Goal: Information Seeking & Learning: Learn about a topic

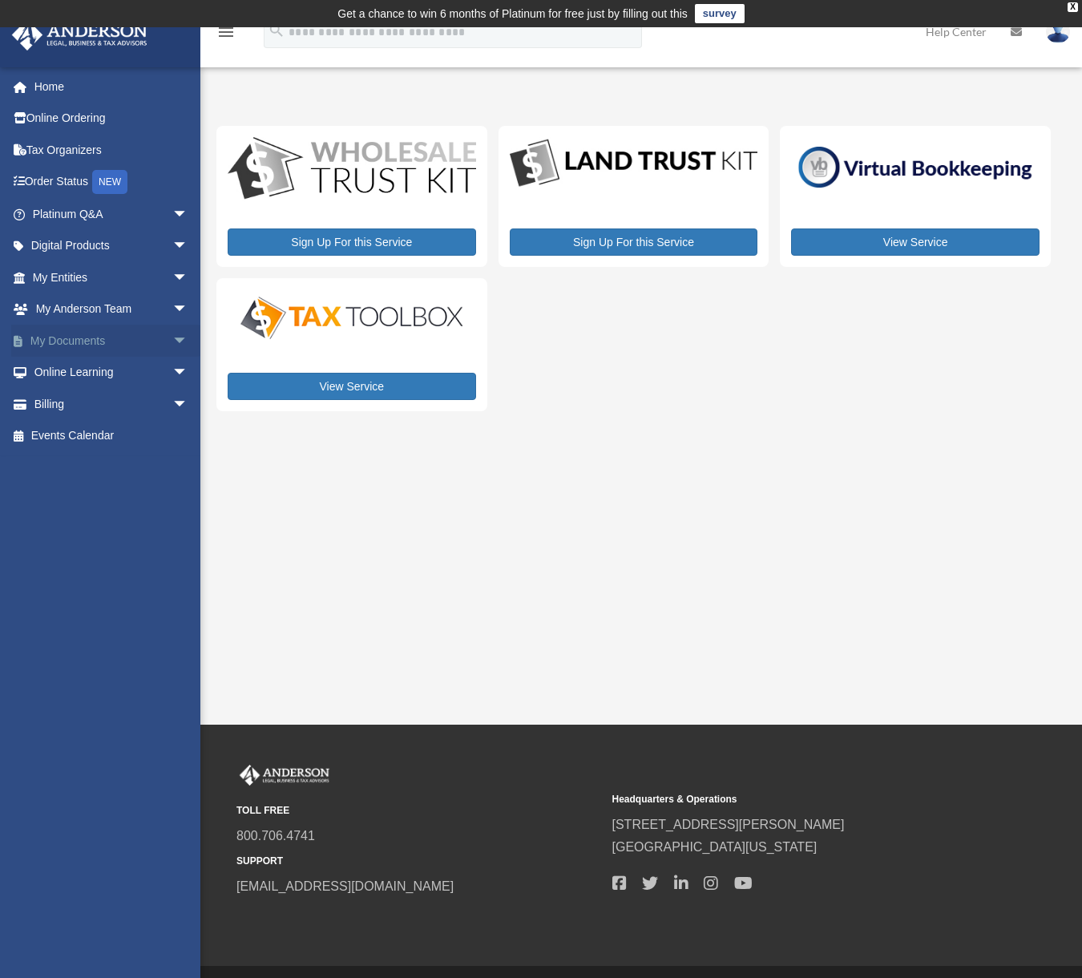
click at [172, 338] on span "arrow_drop_down" at bounding box center [188, 341] width 32 height 33
click at [79, 362] on link "Box" at bounding box center [117, 373] width 190 height 32
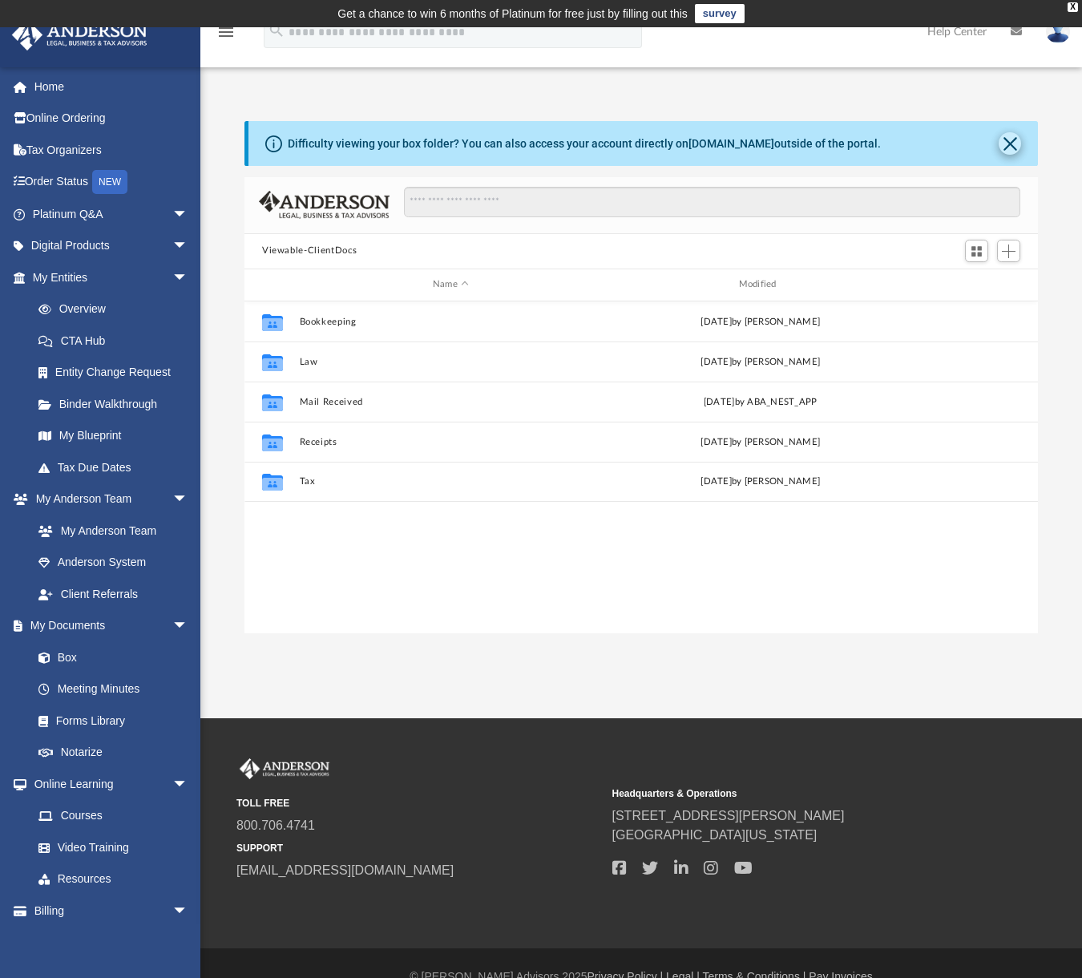
scroll to position [353, 782]
click at [1013, 146] on button "Close" at bounding box center [1010, 143] width 22 height 22
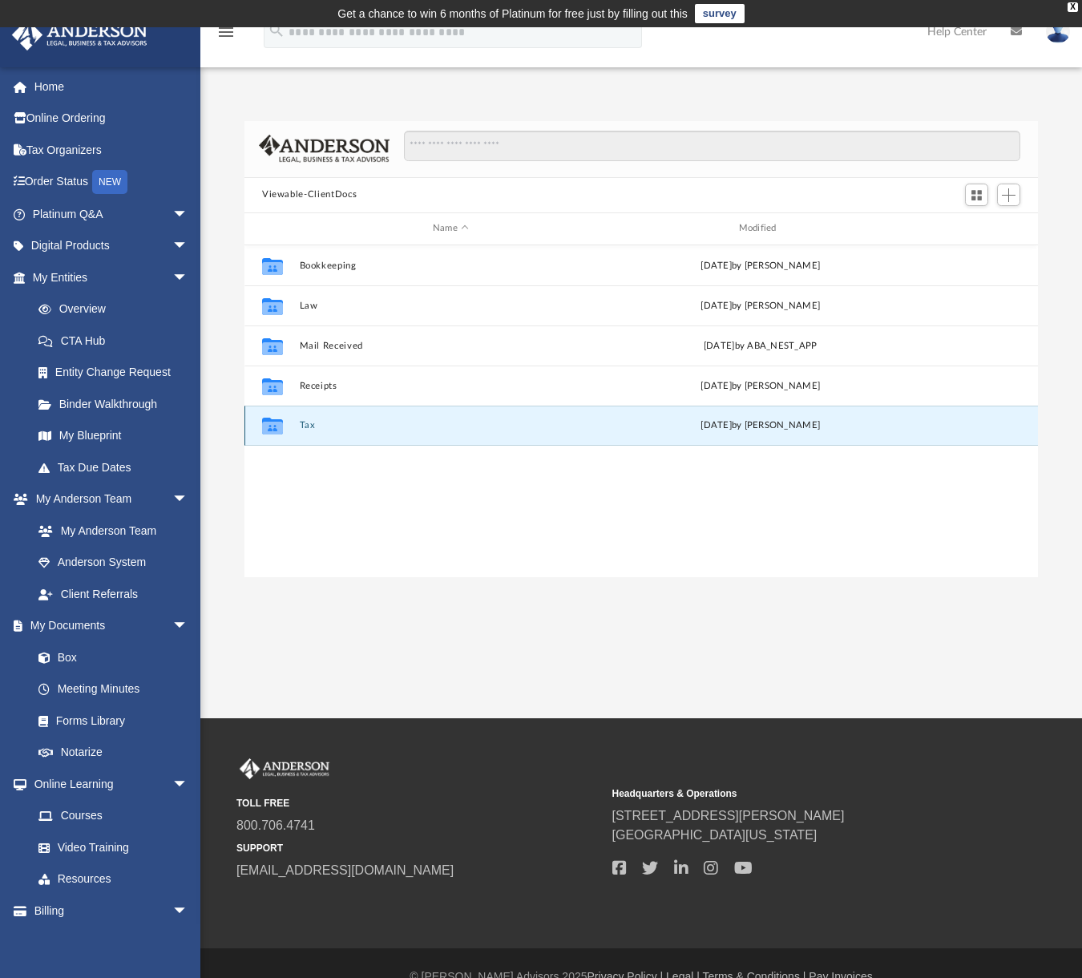
click at [319, 423] on button "Tax" at bounding box center [451, 425] width 303 height 10
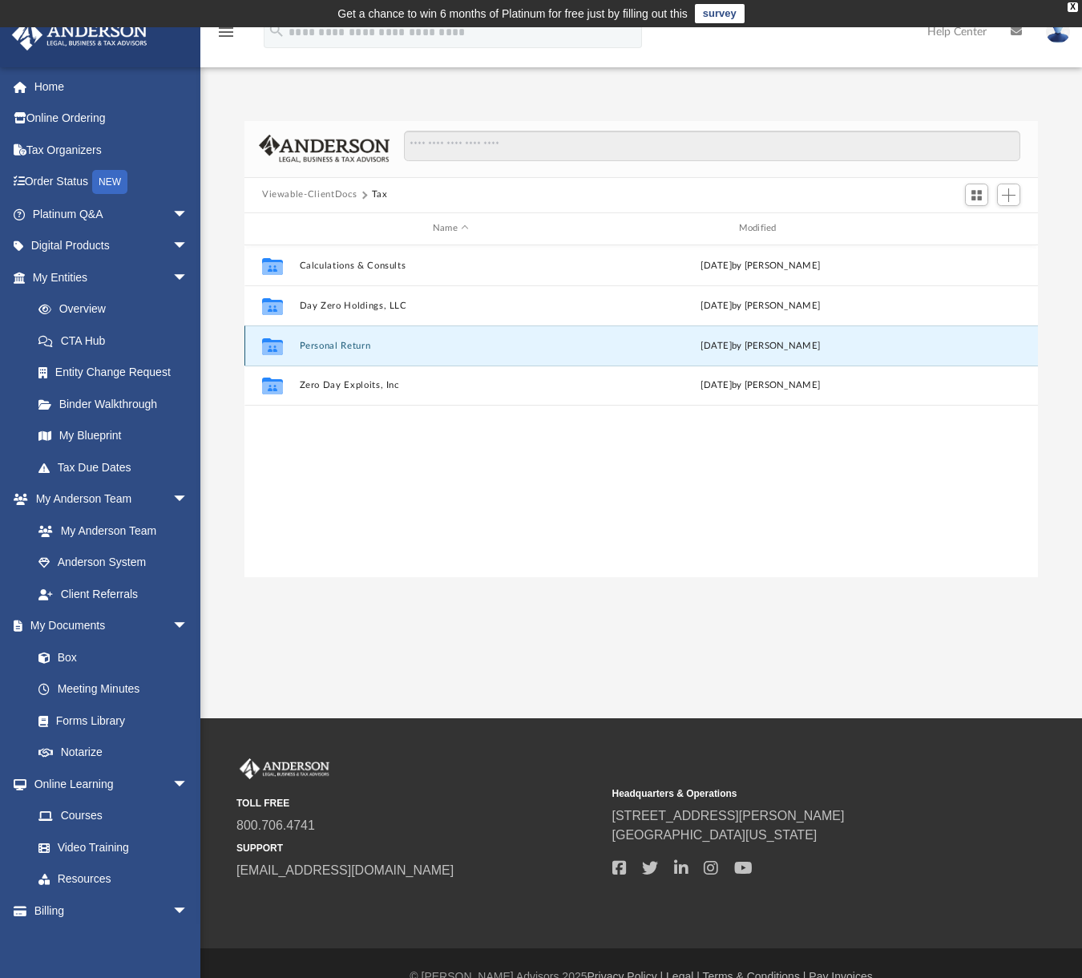
click at [334, 342] on button "Personal Return" at bounding box center [451, 345] width 303 height 10
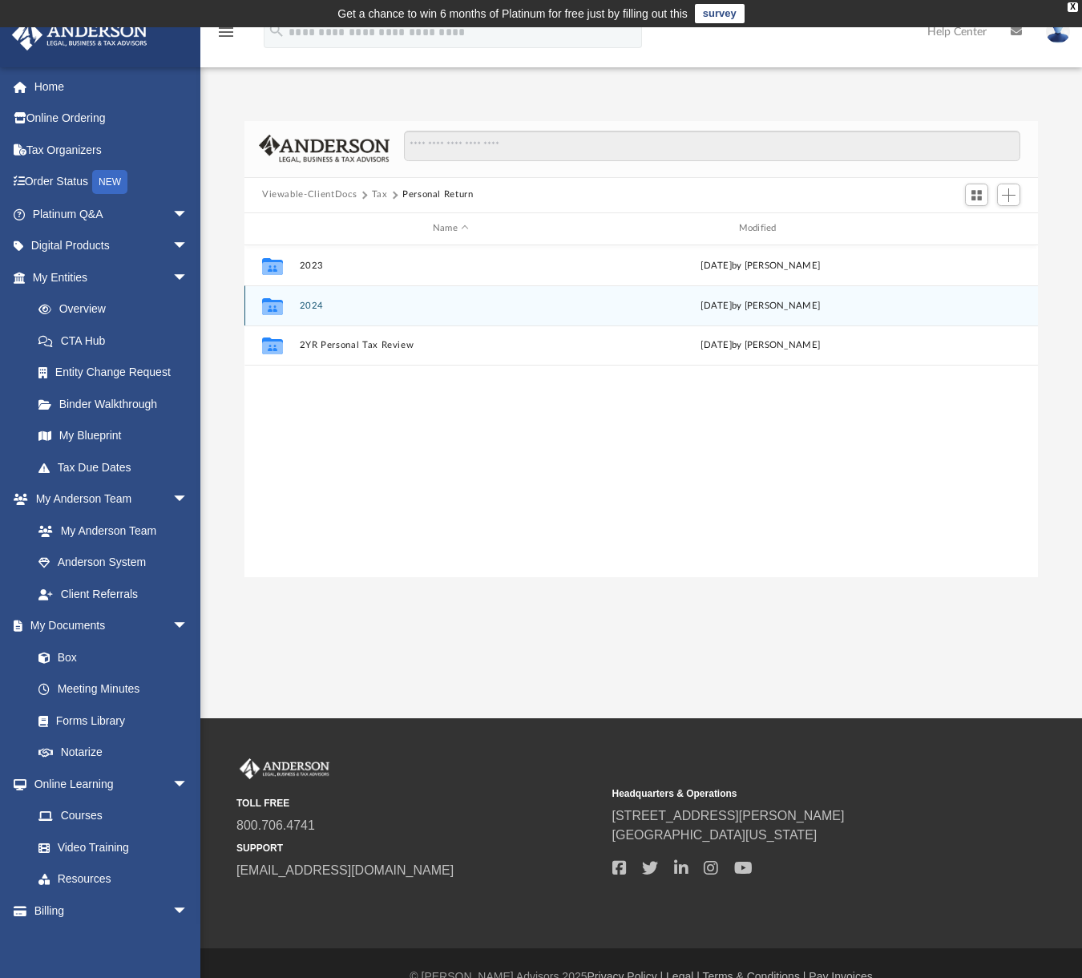
click at [309, 299] on div "Collaborated Folder 2024 Wed Jul 30 2025 by Jasmine Splunge" at bounding box center [642, 305] width 794 height 40
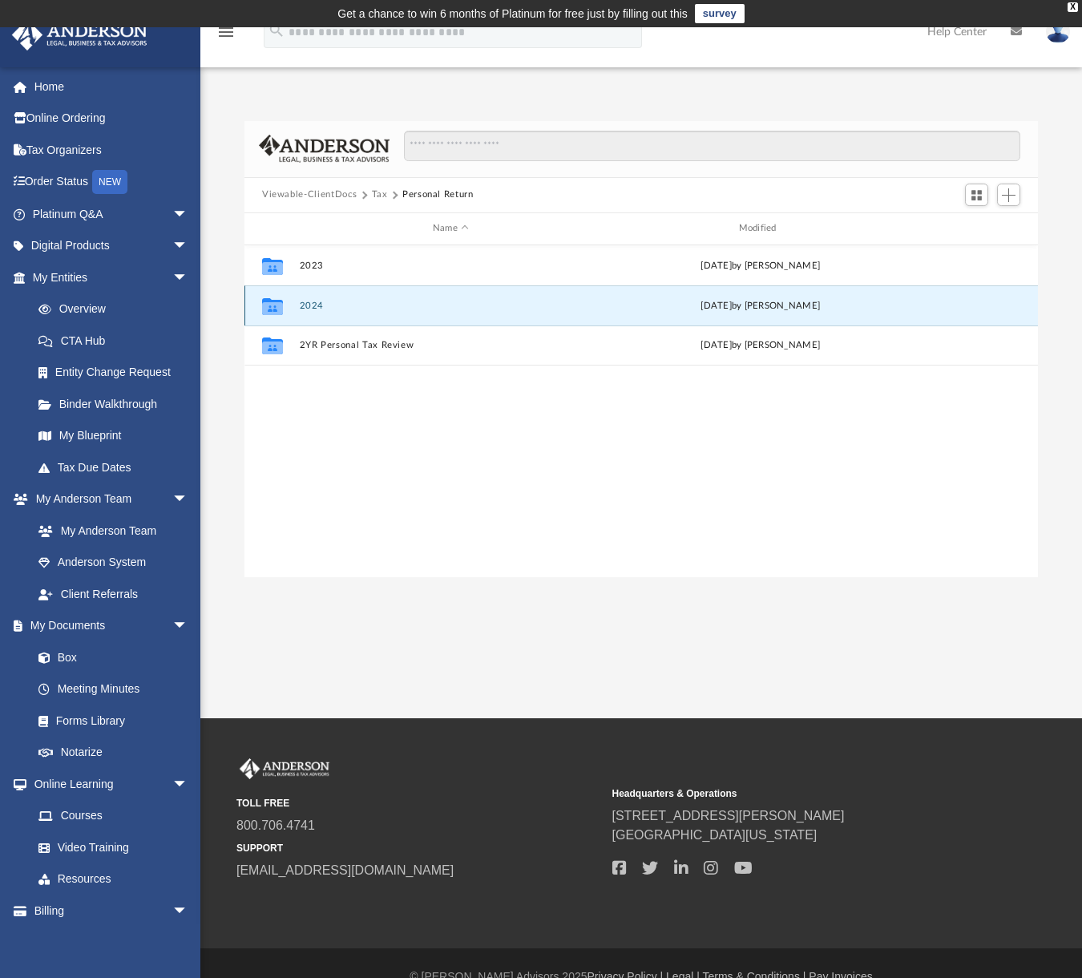
click at [309, 303] on button "2024" at bounding box center [451, 305] width 303 height 10
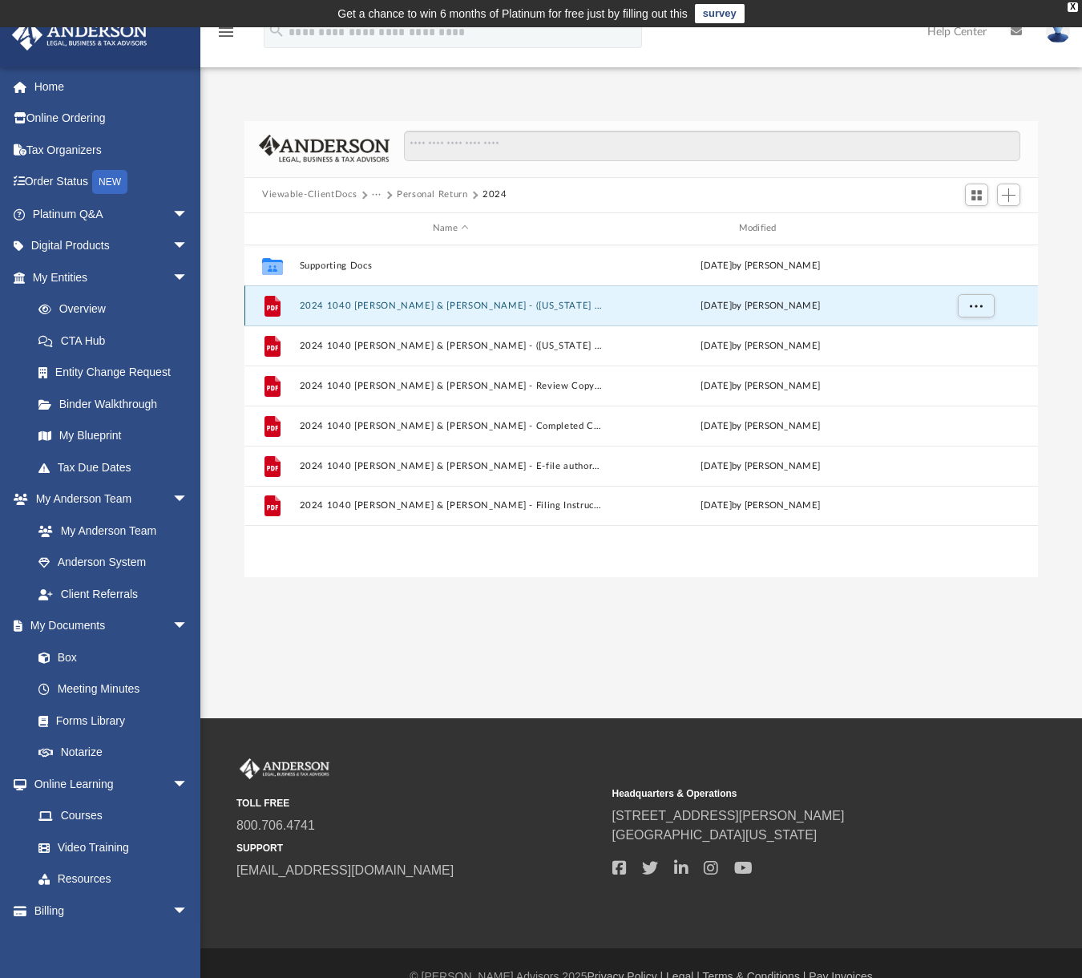
click at [433, 305] on button "2024 1040 Harris, Clinton & Elizabeth Hillman - (GEORGIA FORM) Print, Sign & Ma…" at bounding box center [451, 305] width 303 height 10
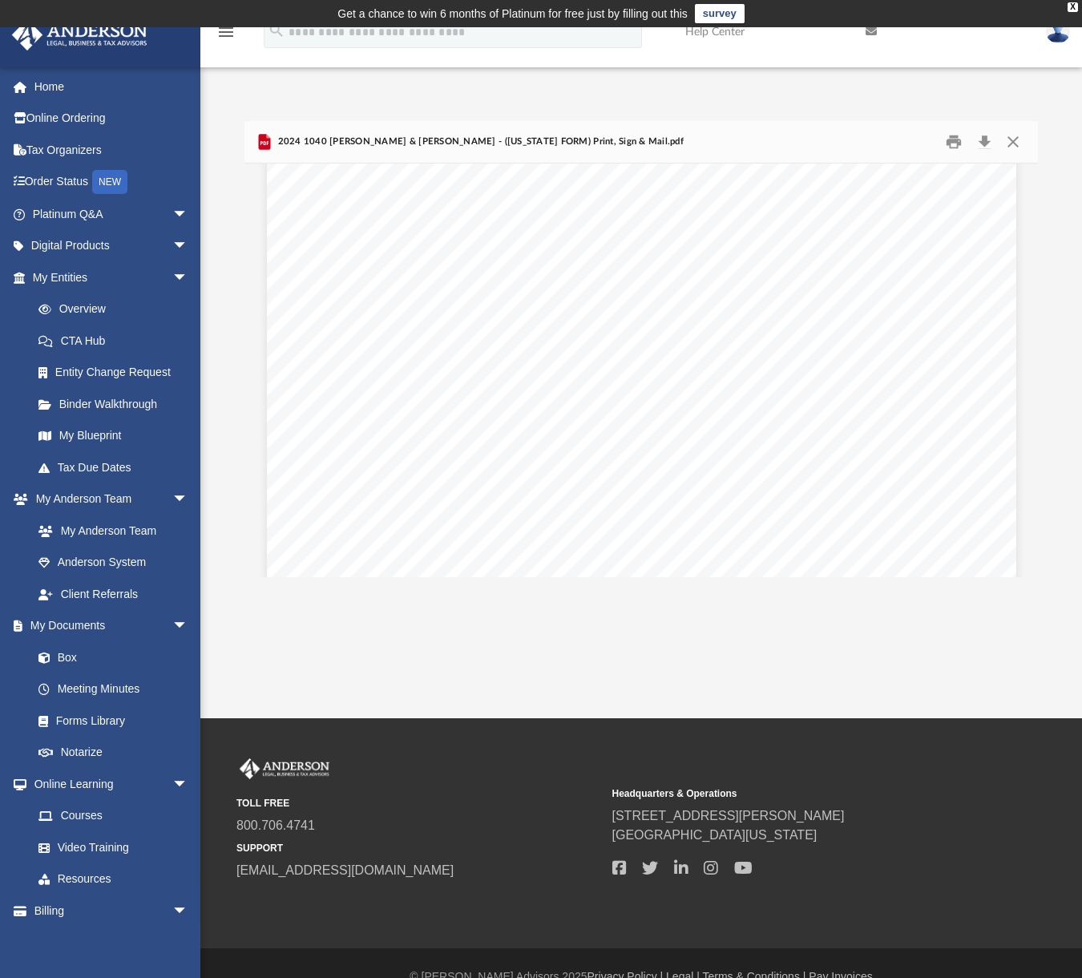
scroll to position [7948, 0]
click at [1021, 142] on button "Close" at bounding box center [1013, 141] width 29 height 25
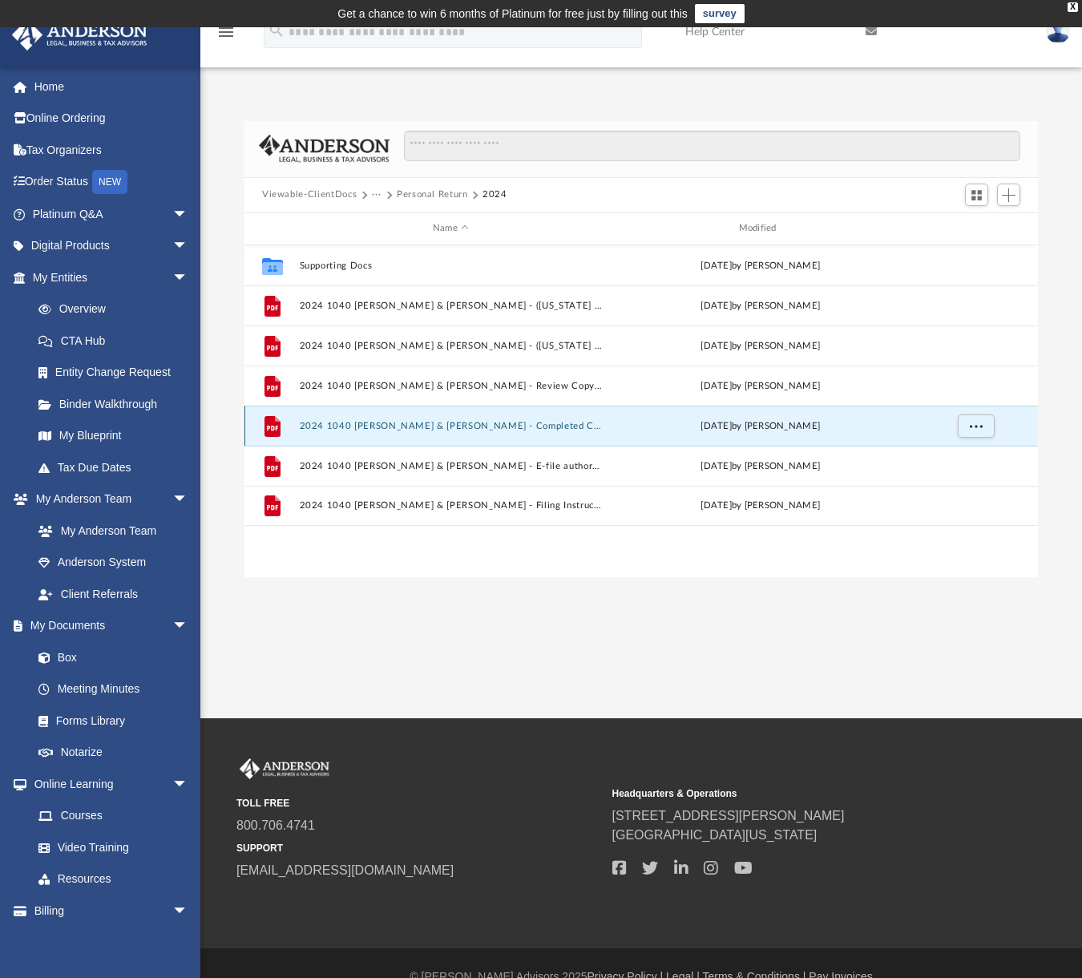
click at [473, 421] on button "2024 1040 Harris, Clinton & Elizabeth Hillman - Completed Copy.pdf" at bounding box center [451, 425] width 303 height 10
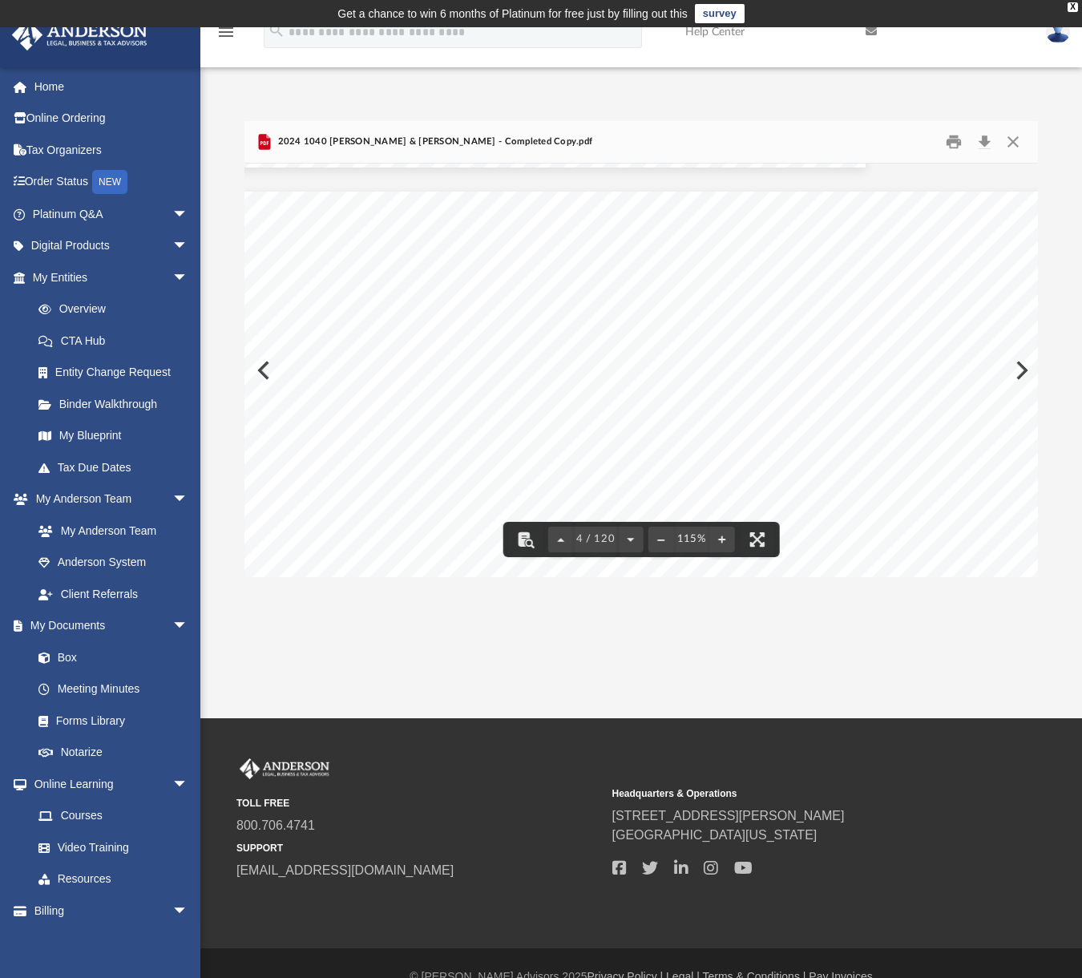
scroll to position [2966, 188]
click at [1019, 139] on button "Close" at bounding box center [1013, 141] width 29 height 25
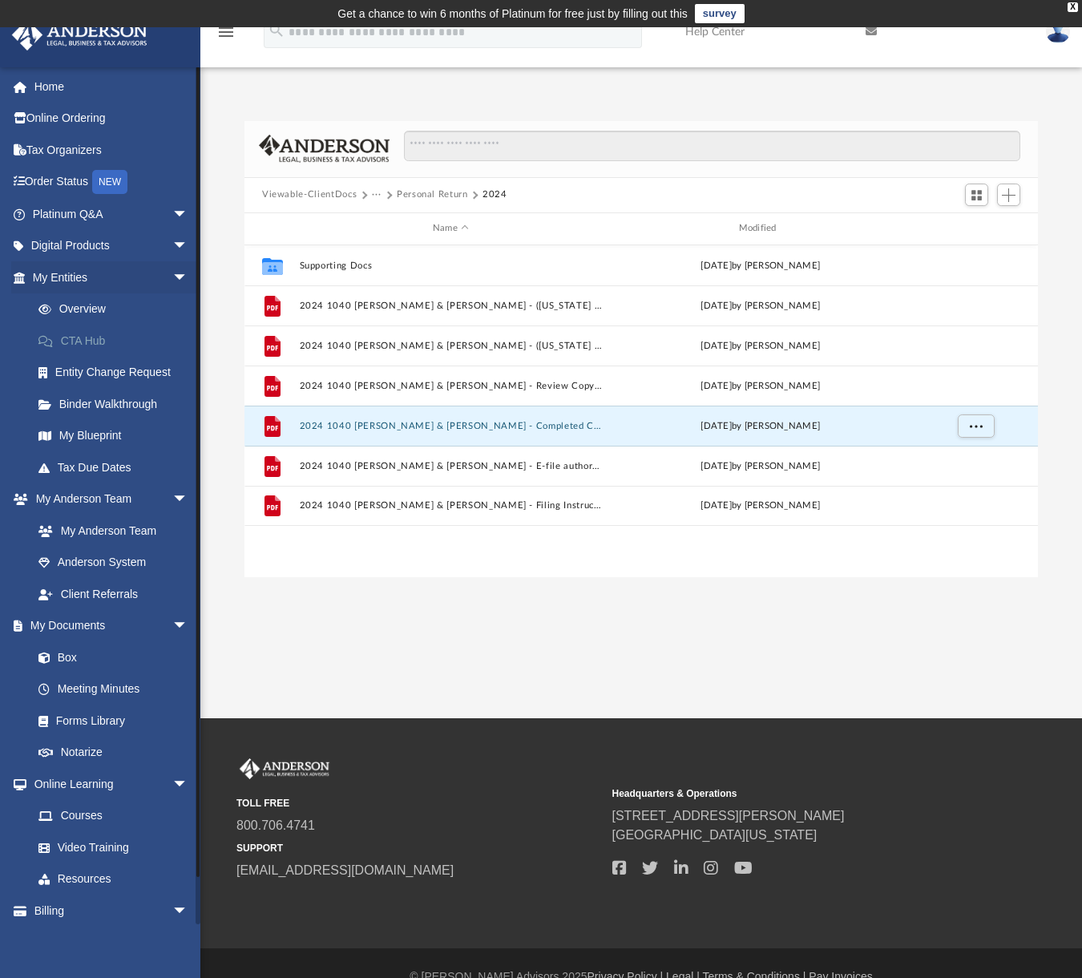
click at [80, 344] on link "CTA Hub" at bounding box center [117, 341] width 190 height 32
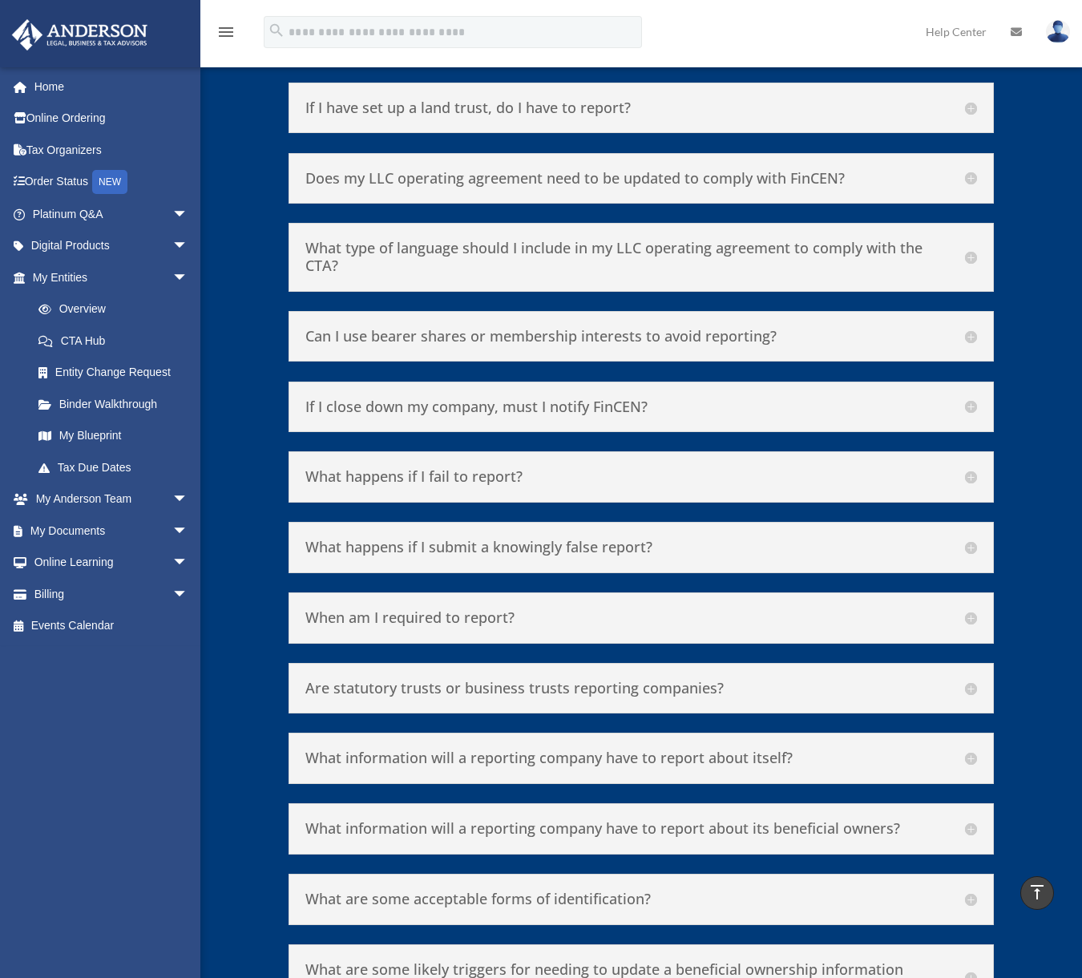
scroll to position [7295, 0]
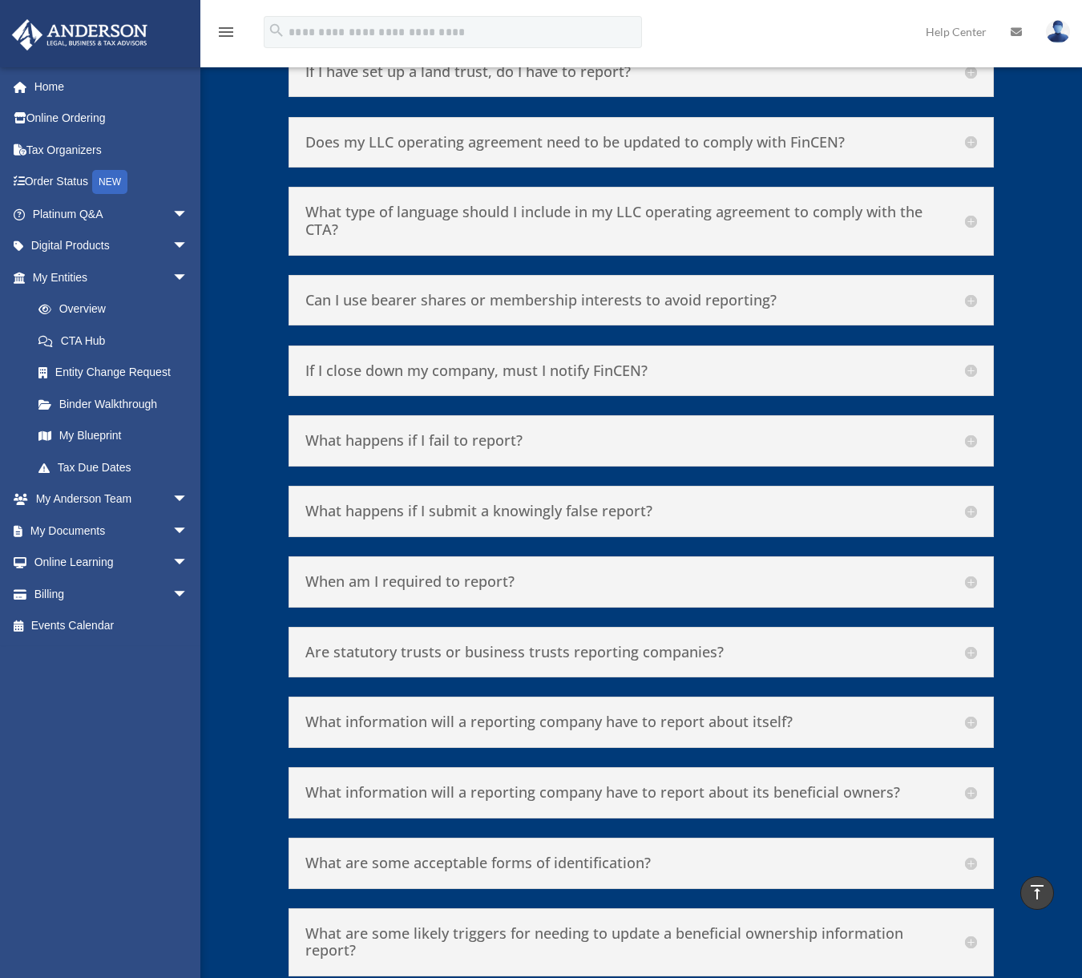
click at [633, 362] on h5 "If I close down my company, must I notify FinCEN?" at bounding box center [641, 371] width 672 height 18
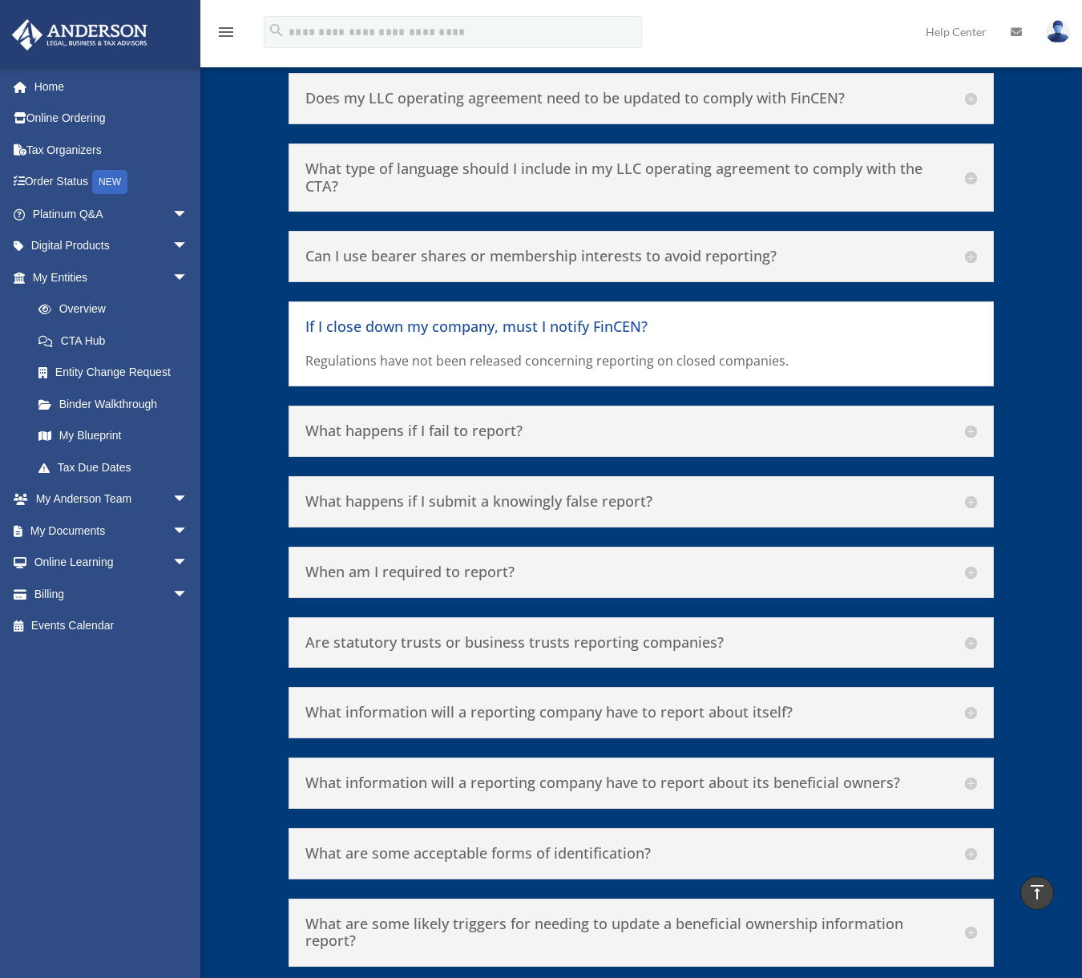
scroll to position [7341, 0]
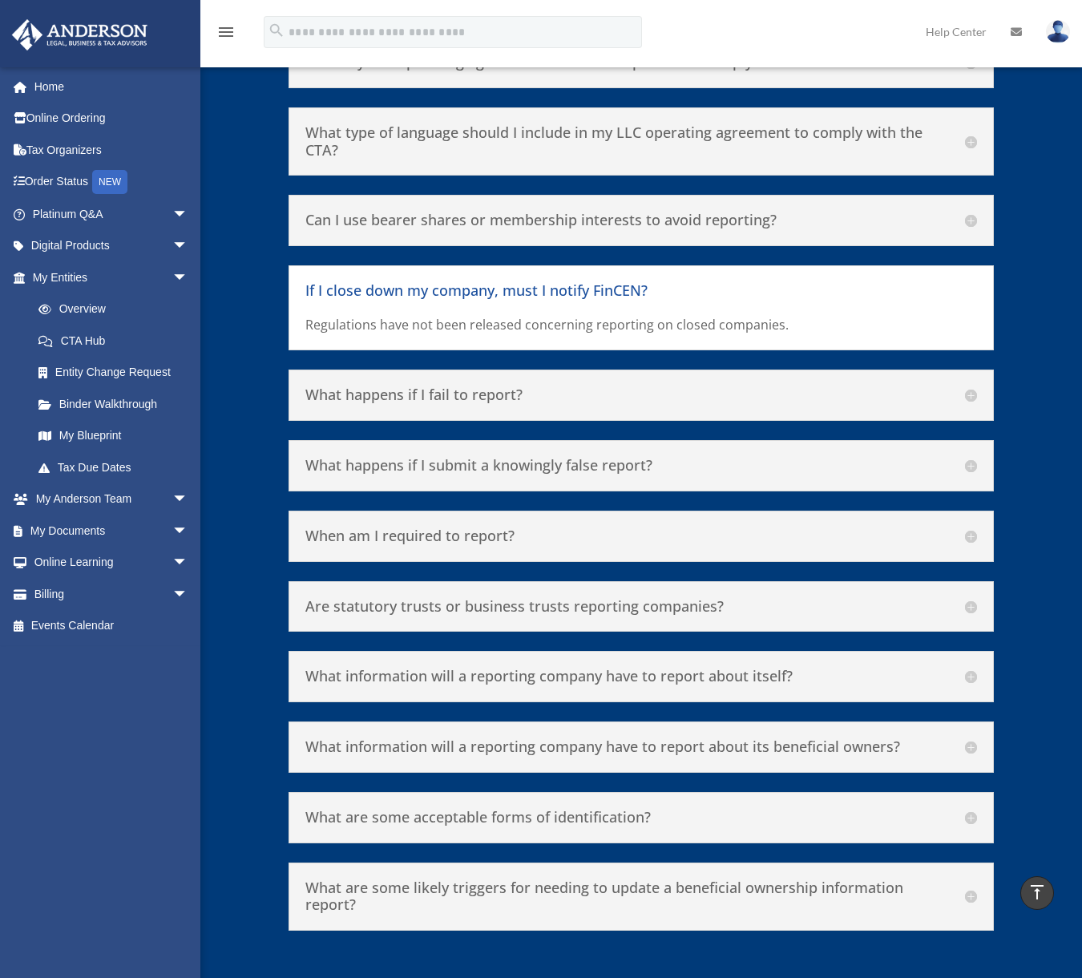
click at [649, 386] on h5 "What happens if I fail to report?" at bounding box center [641, 395] width 672 height 18
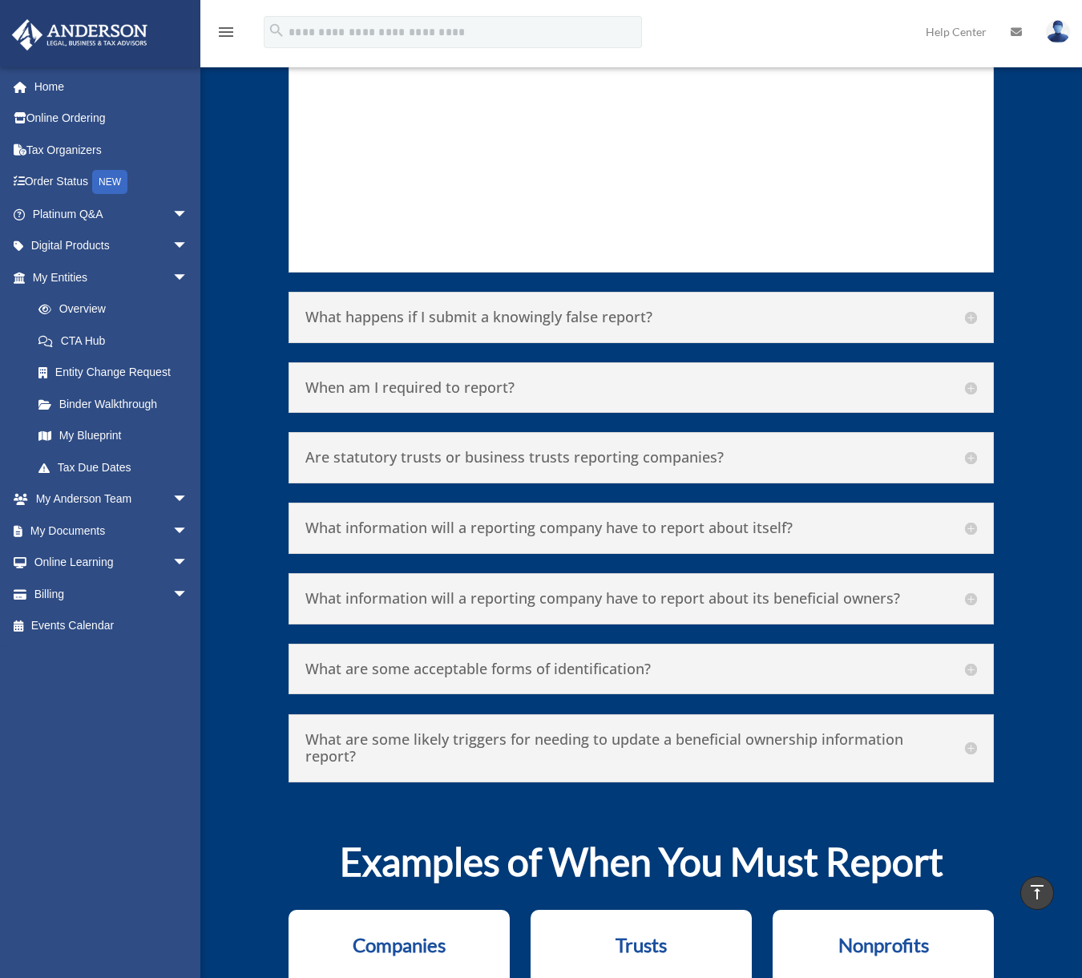
scroll to position [7902, 0]
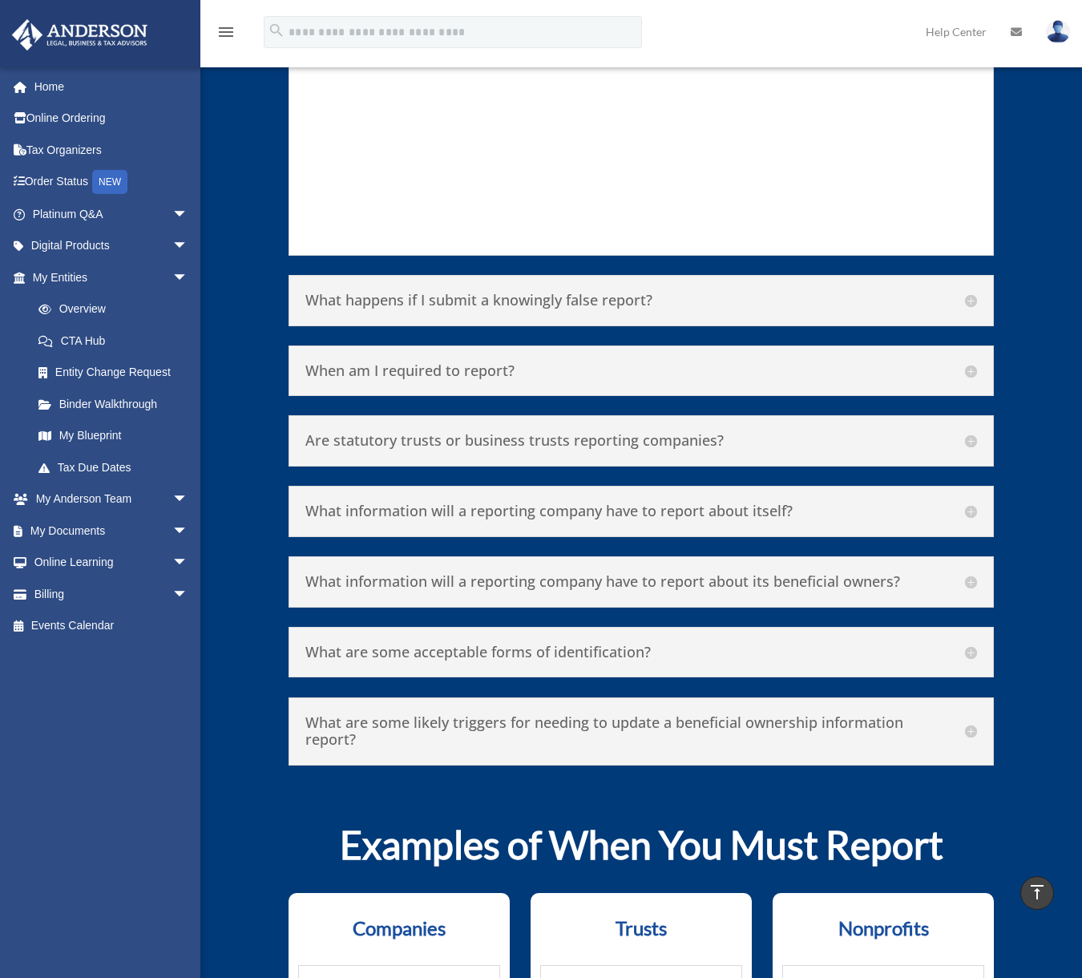
click at [600, 573] on h5 "What information will a reporting company have to report about its beneficial o…" at bounding box center [641, 582] width 672 height 18
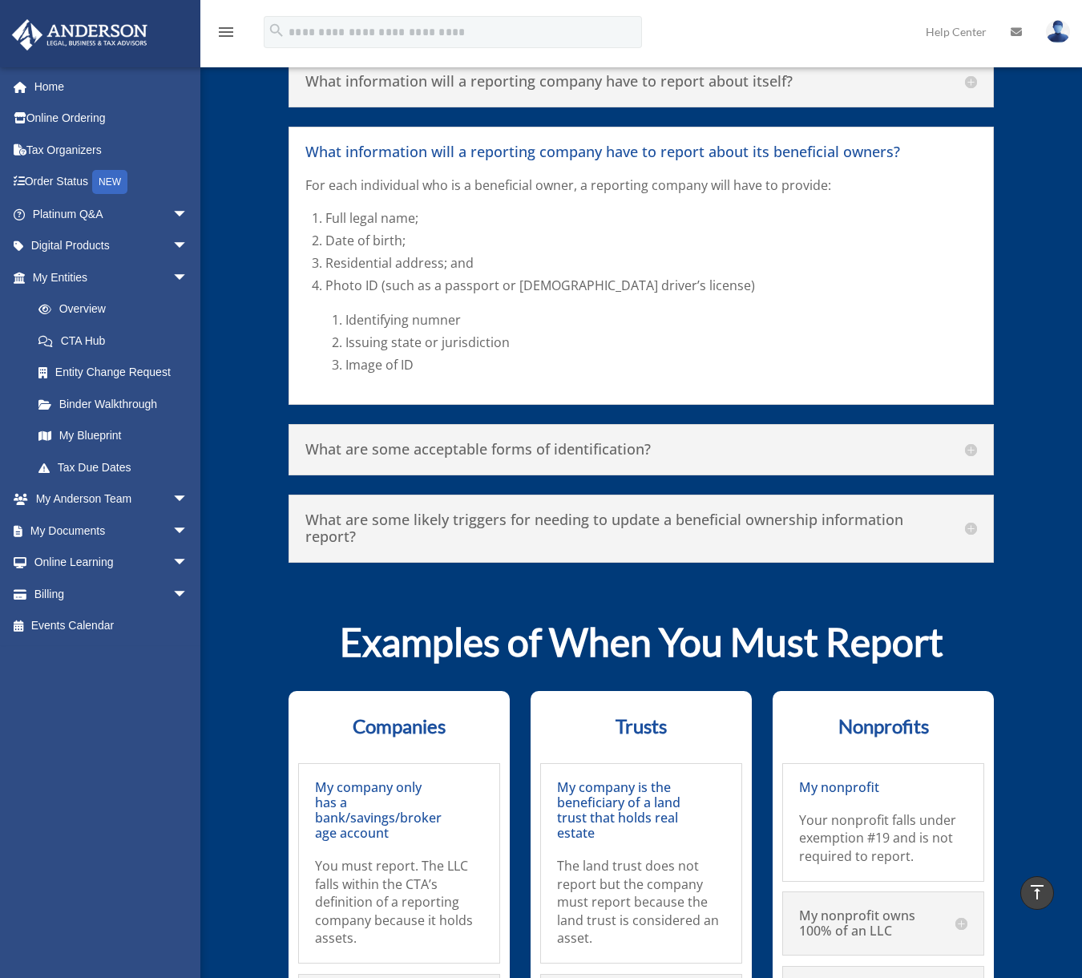
click at [580, 441] on h5 "What are some acceptable forms of identification?" at bounding box center [641, 450] width 672 height 18
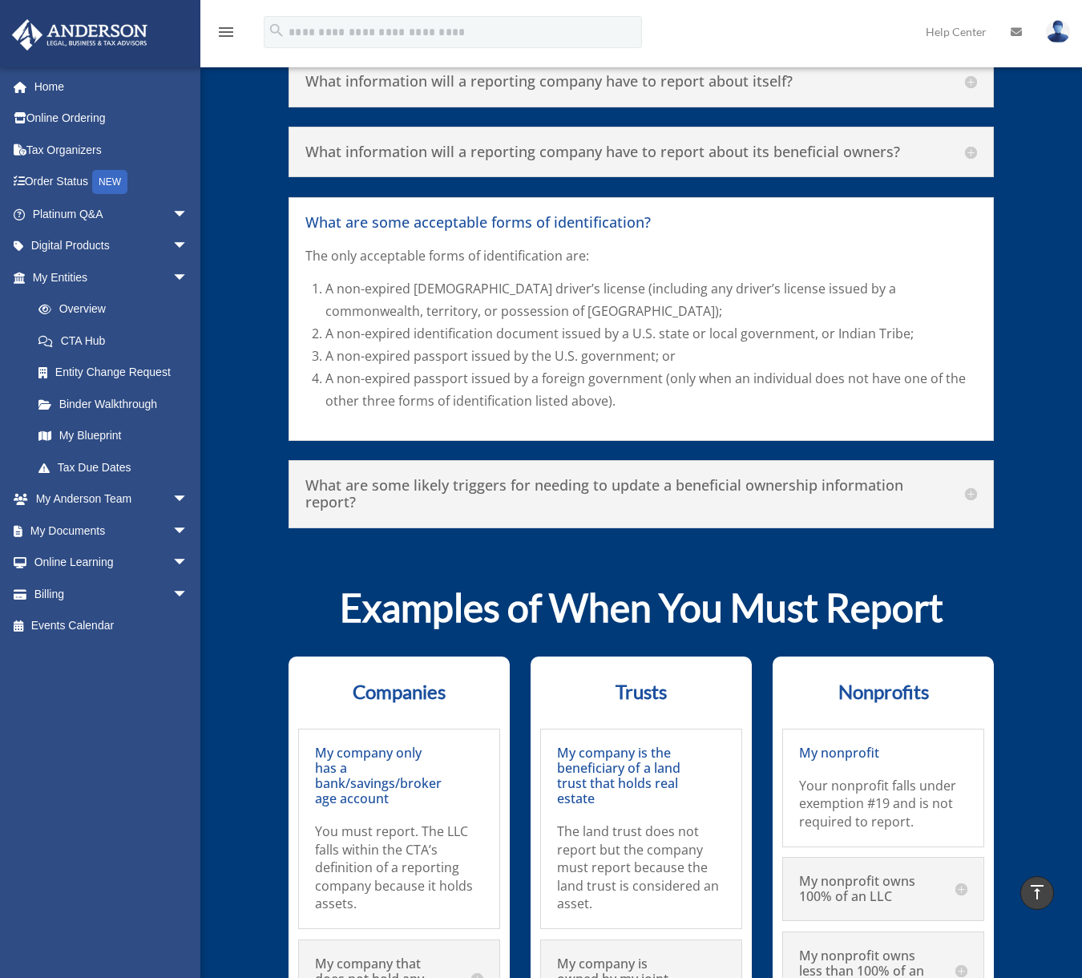
click at [572, 477] on h5 "What are some likely triggers for needing to update a beneficial ownership info…" at bounding box center [641, 494] width 672 height 34
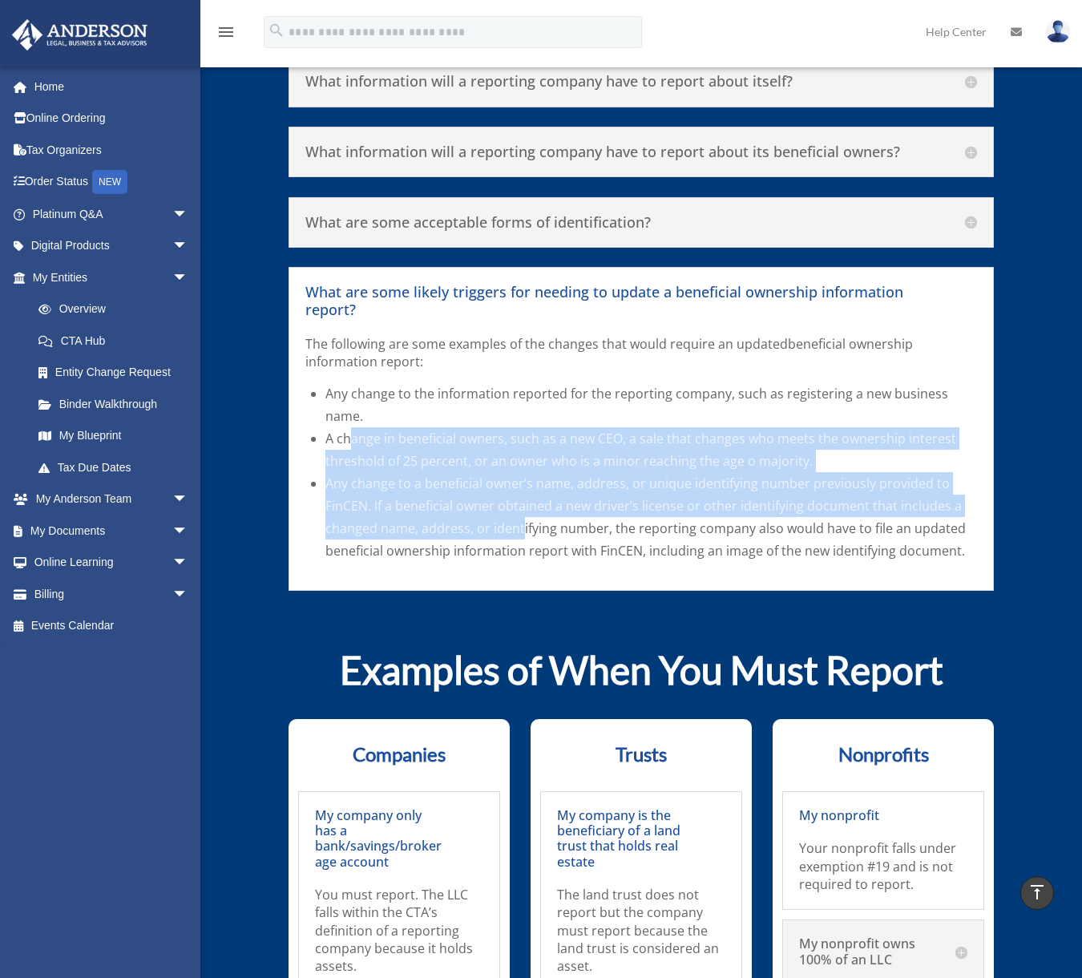
drag, startPoint x: 404, startPoint y: 406, endPoint x: 517, endPoint y: 486, distance: 138.1
click at [517, 486] on ul "Any change to the information reported for the reporting company, such as regis…" at bounding box center [651, 472] width 652 height 180
drag, startPoint x: 517, startPoint y: 486, endPoint x: 422, endPoint y: 447, distance: 102.4
click at [422, 475] on span "Any change to a beneficial owner’s name, address, or unique identifying number …" at bounding box center [645, 517] width 641 height 85
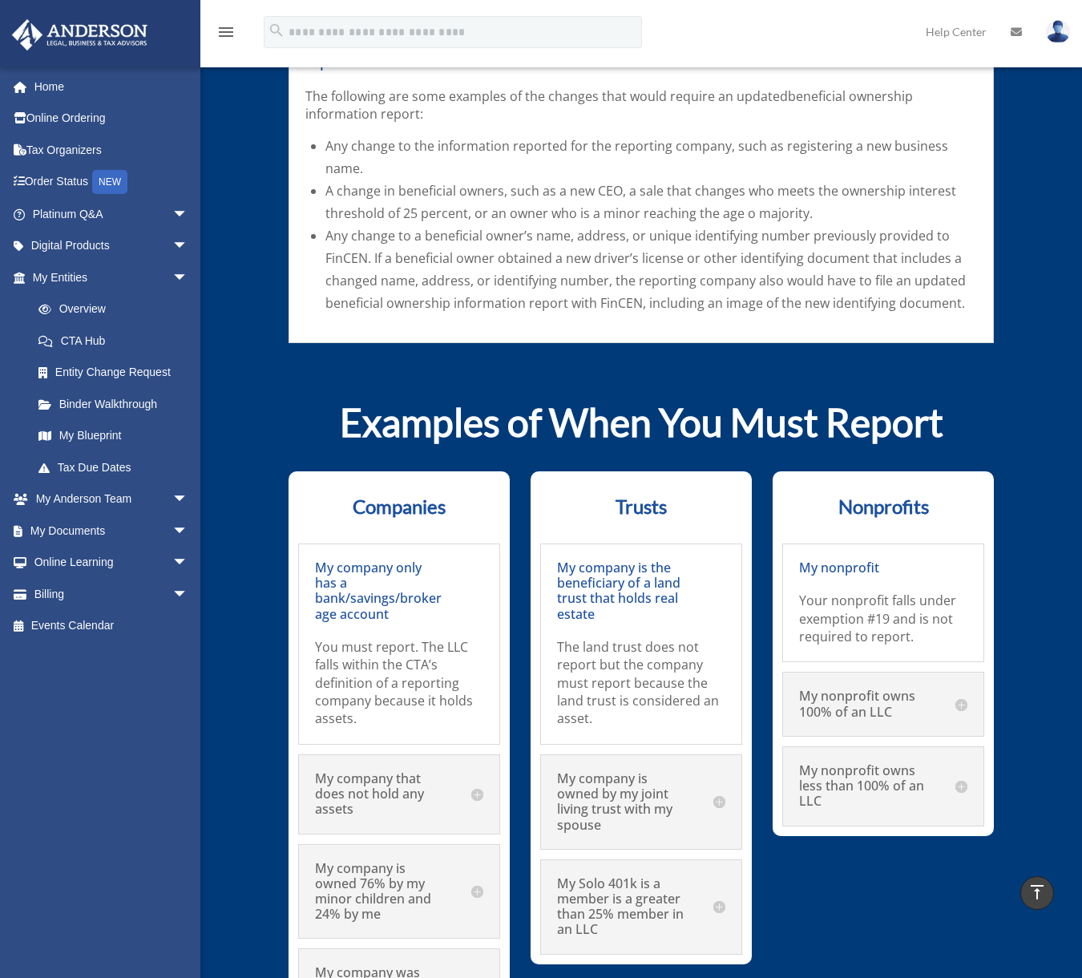
scroll to position [8063, 0]
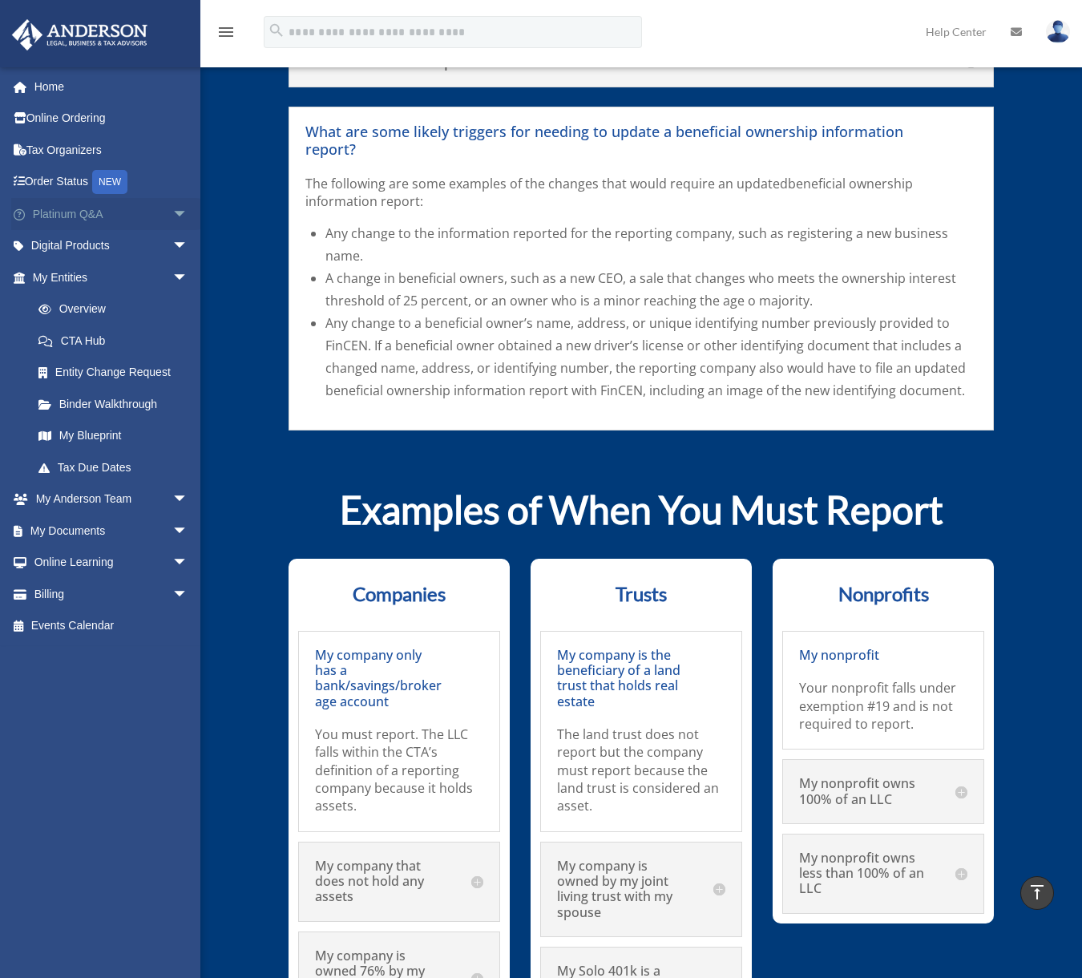
click at [172, 207] on span "arrow_drop_down" at bounding box center [188, 214] width 32 height 33
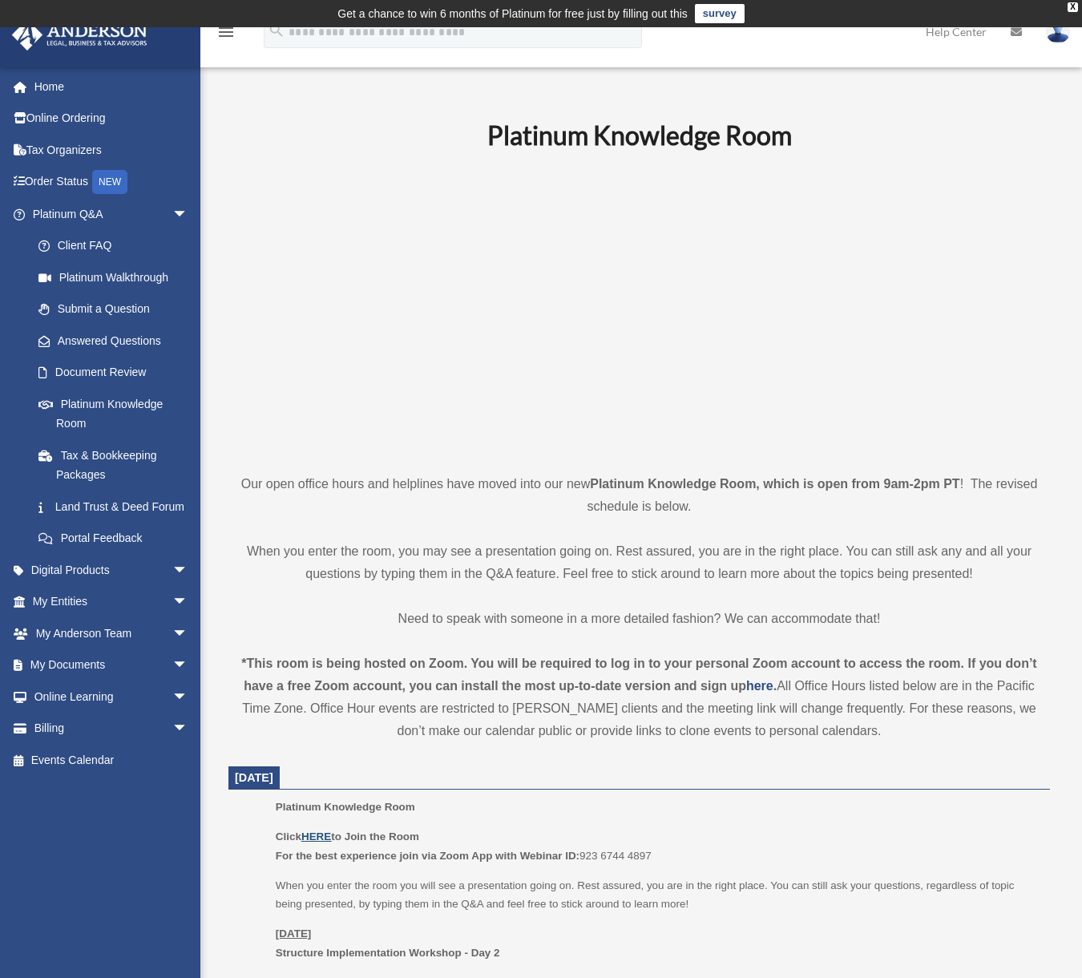
click at [309, 834] on u "HERE" at bounding box center [316, 837] width 30 height 12
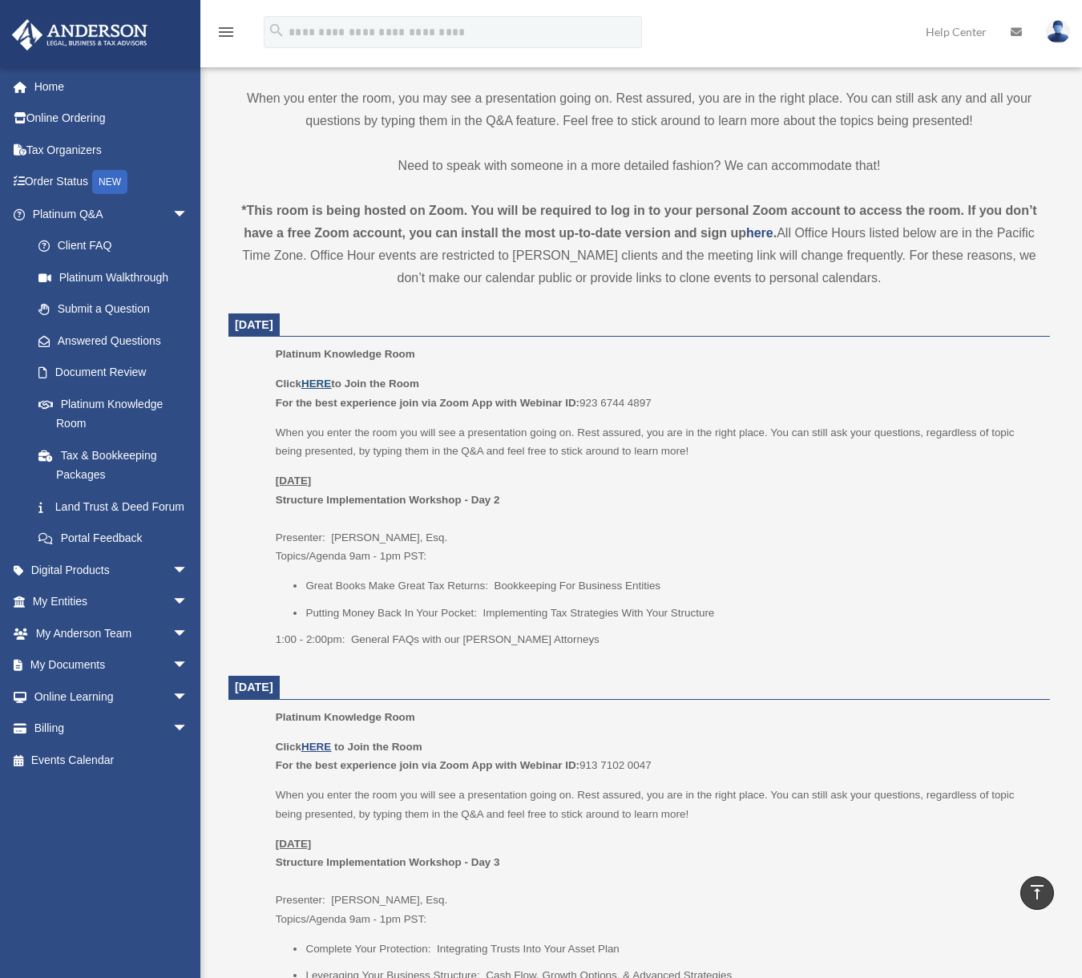
scroll to position [481, 0]
